Goal: Information Seeking & Learning: Learn about a topic

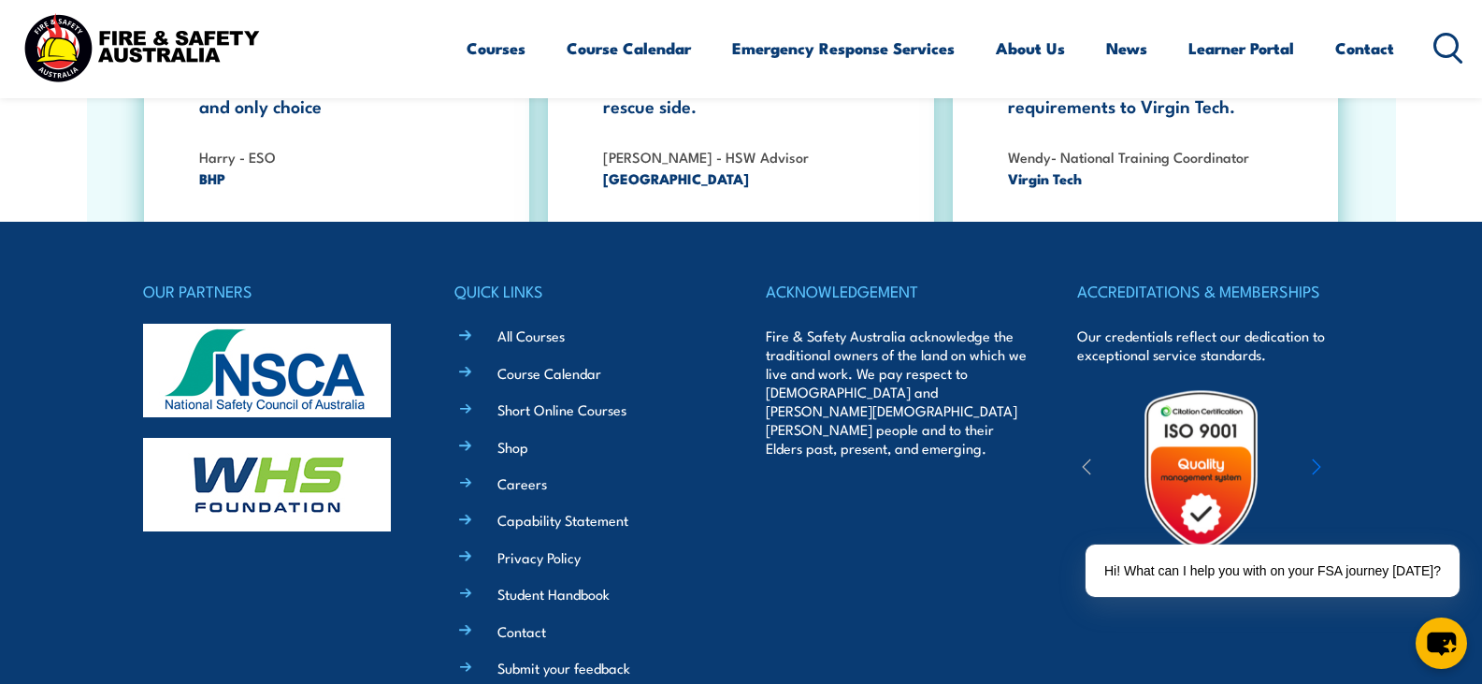
scroll to position [4021, 0]
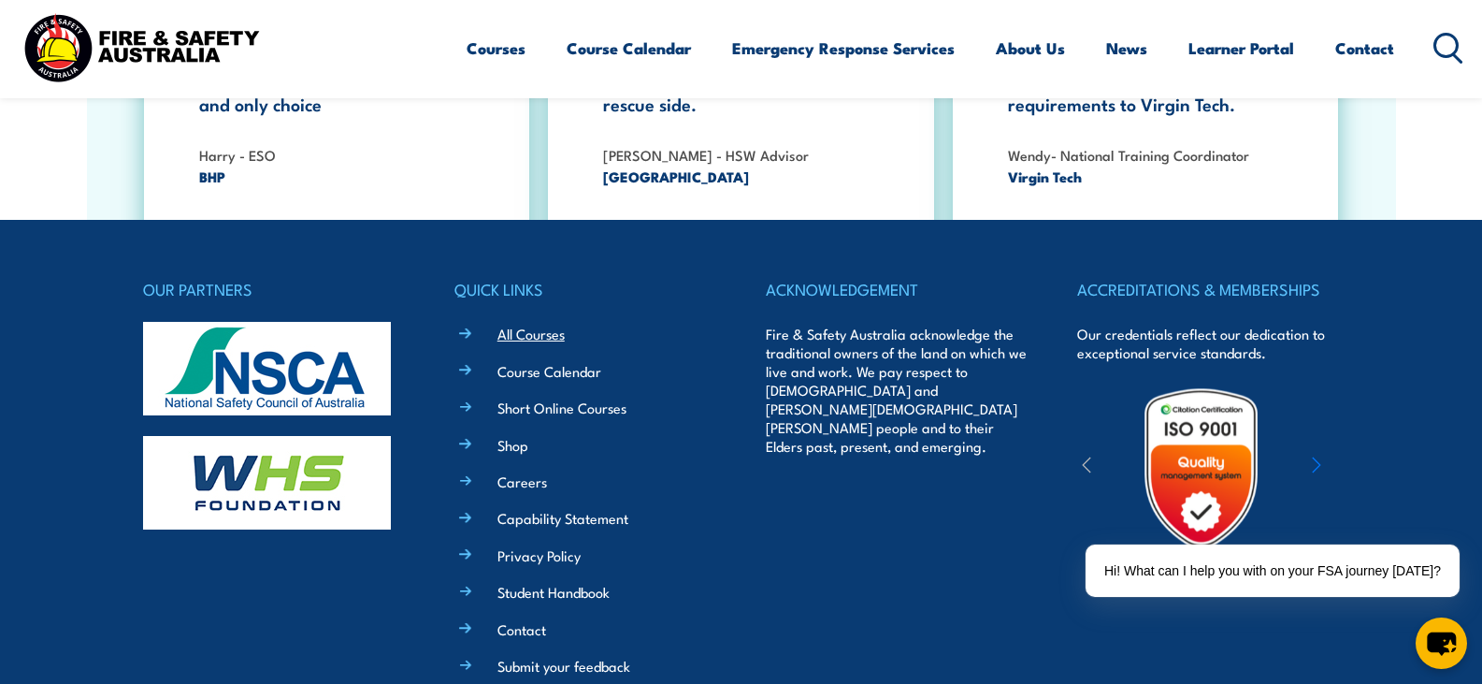
click at [516, 324] on link "All Courses" at bounding box center [531, 334] width 67 height 20
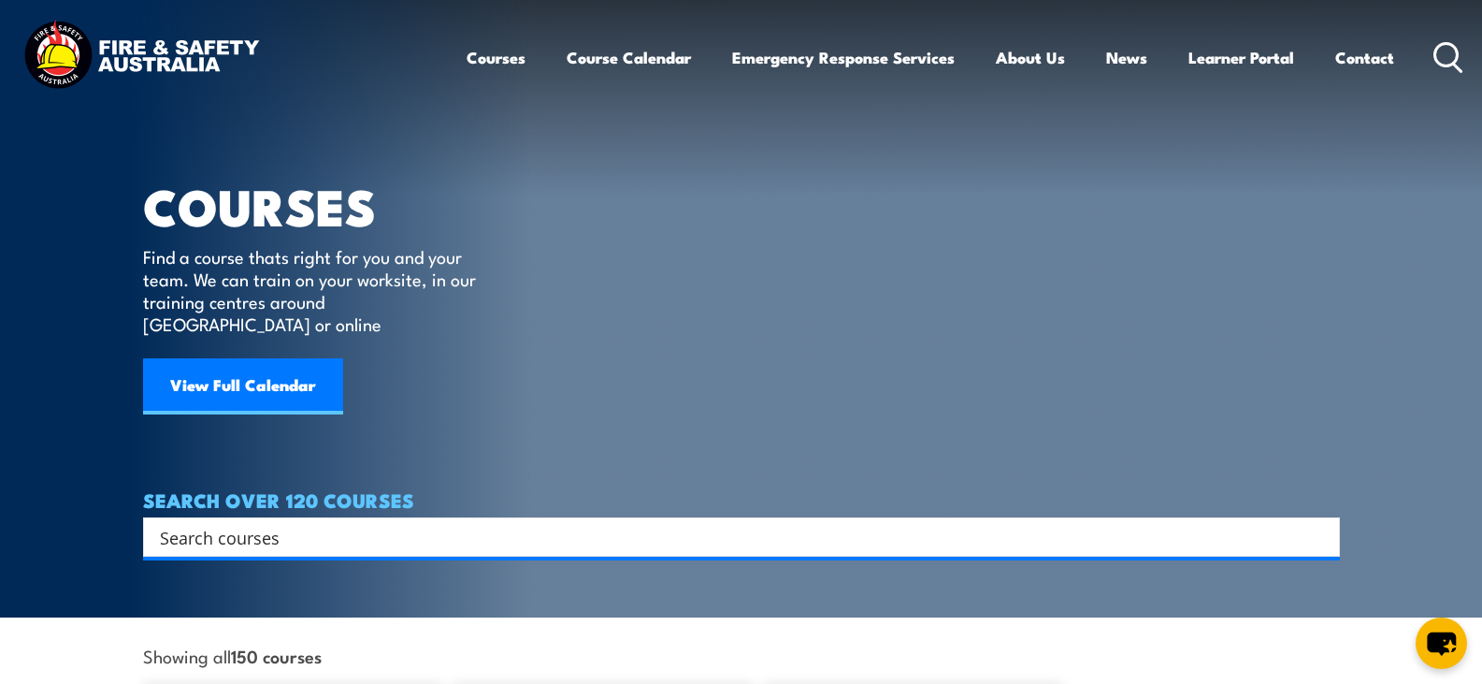
click at [216, 523] on input "Search input" at bounding box center [729, 537] width 1139 height 28
type input "i"
type input "fire"
